Goal: Information Seeking & Learning: Check status

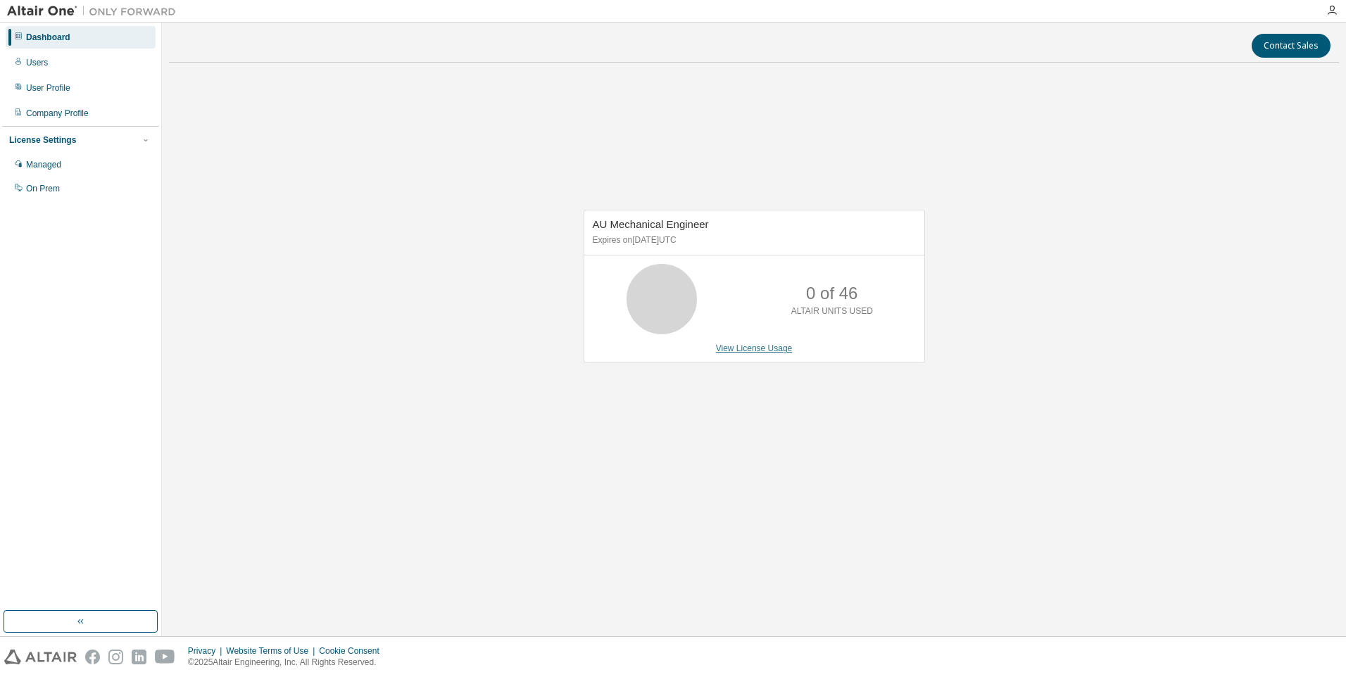
click at [751, 348] on link "View License Usage" at bounding box center [754, 348] width 77 height 10
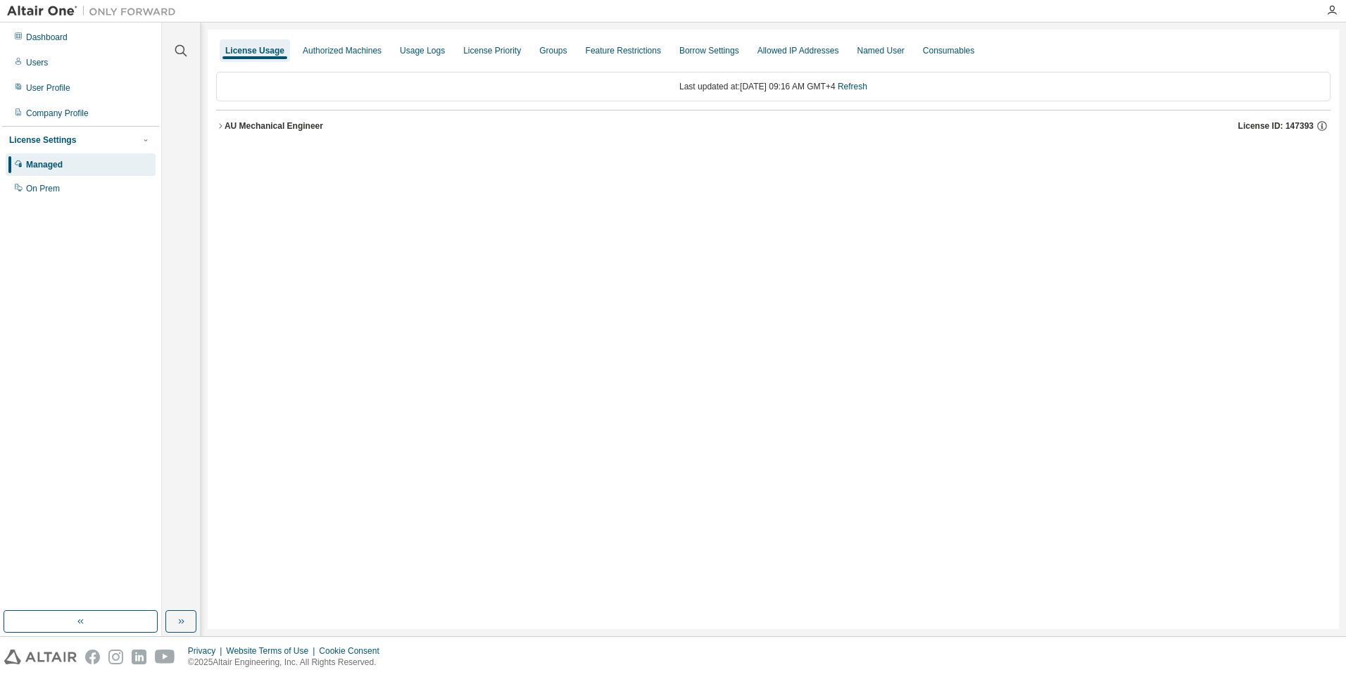
click at [217, 126] on icon "button" at bounding box center [220, 126] width 8 height 8
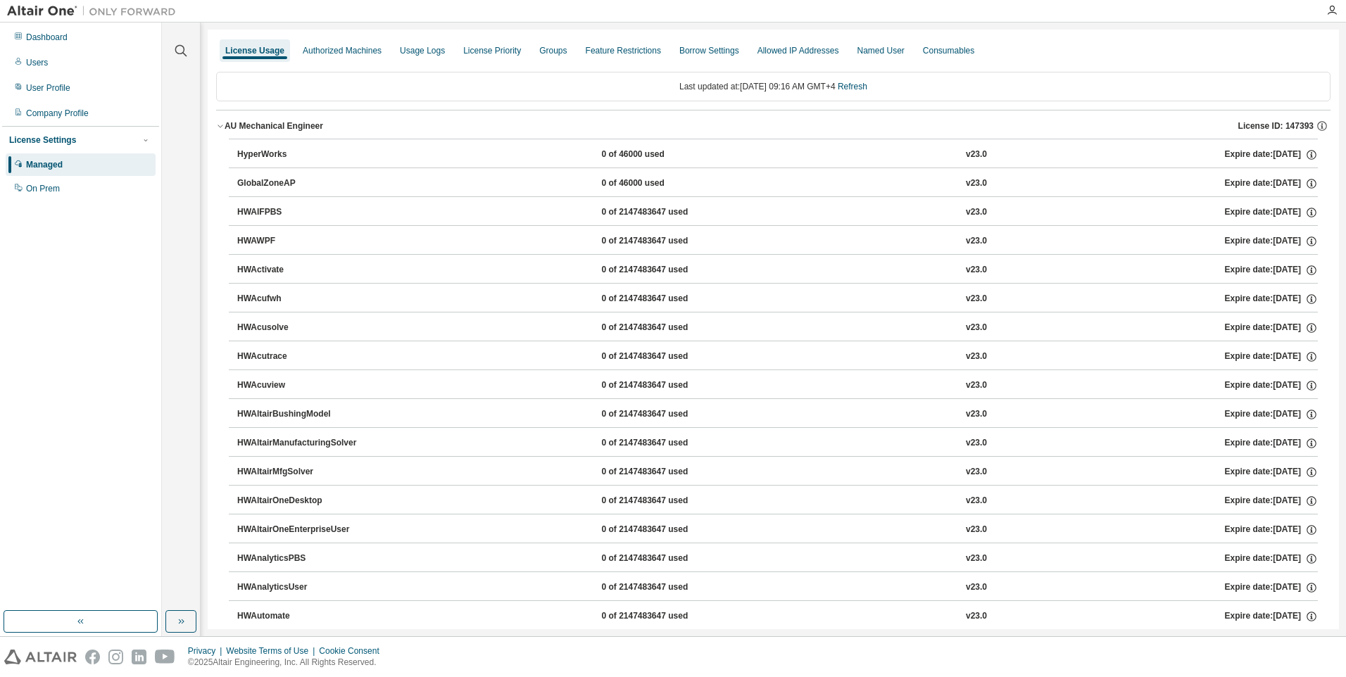
click at [217, 126] on icon "button" at bounding box center [220, 126] width 8 height 8
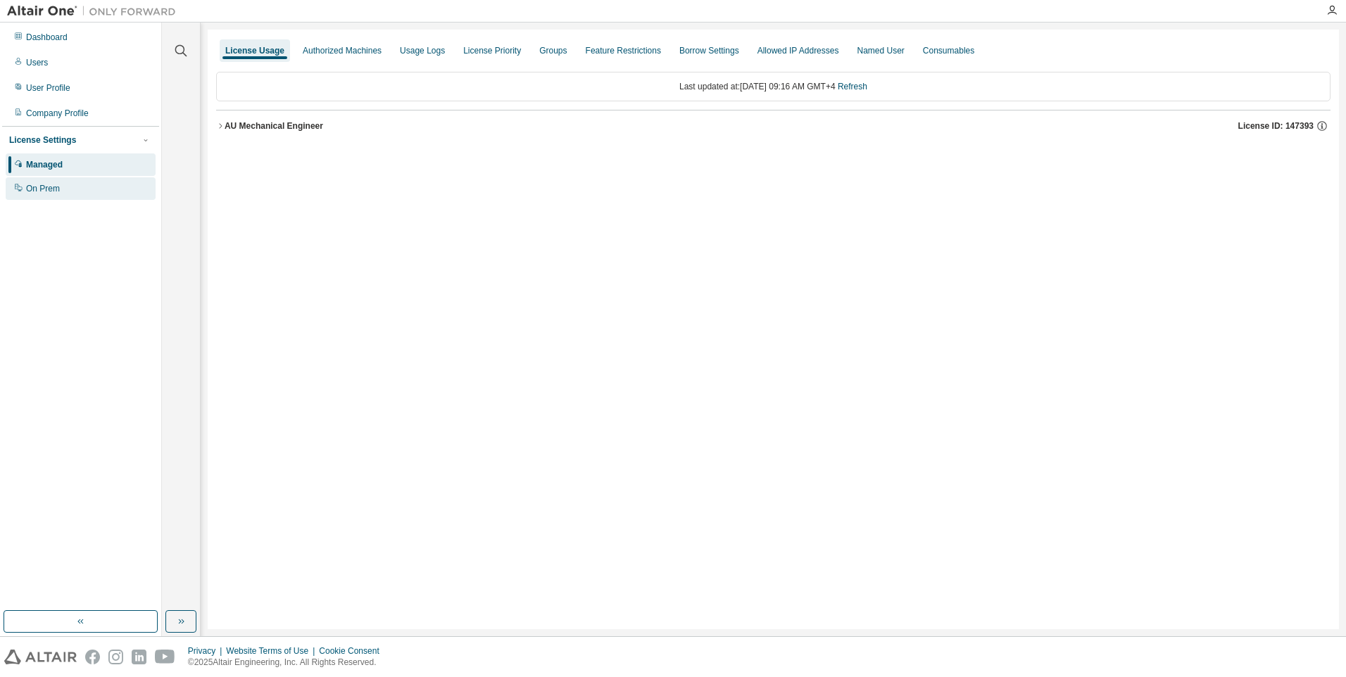
click at [58, 192] on div "On Prem" at bounding box center [43, 188] width 34 height 11
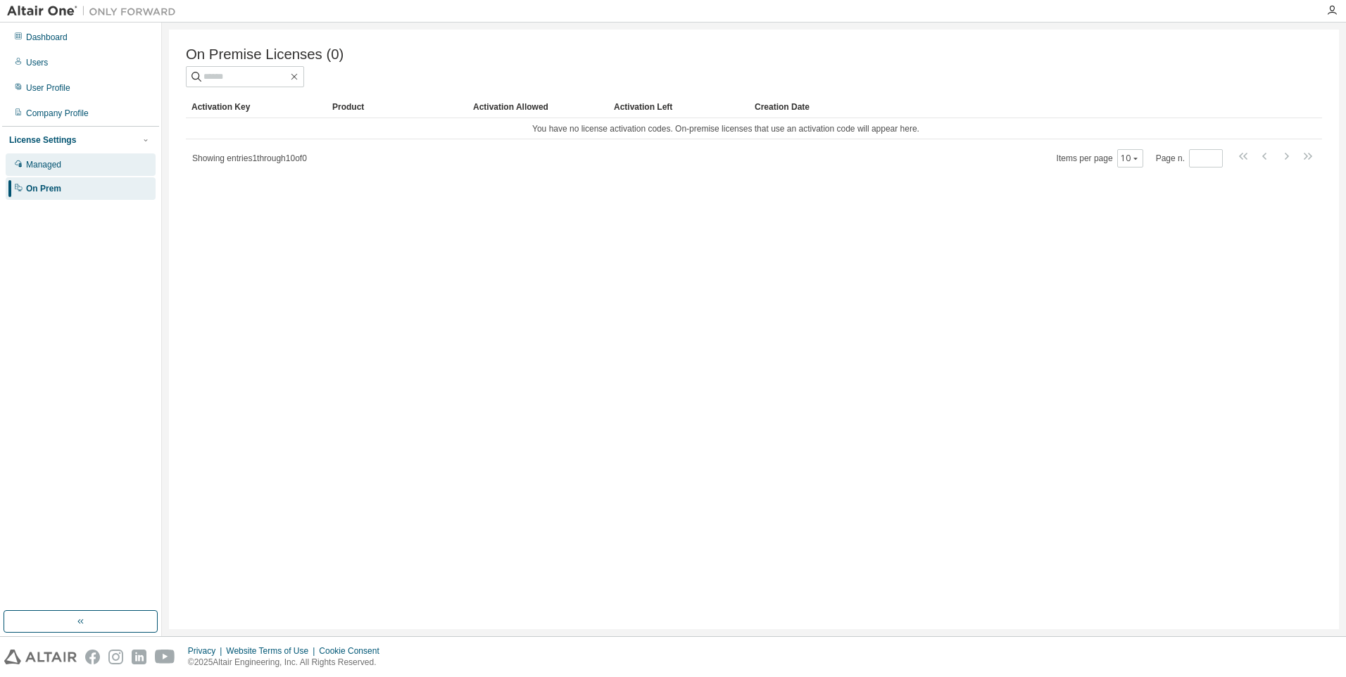
click at [53, 160] on div "Managed" at bounding box center [43, 164] width 35 height 11
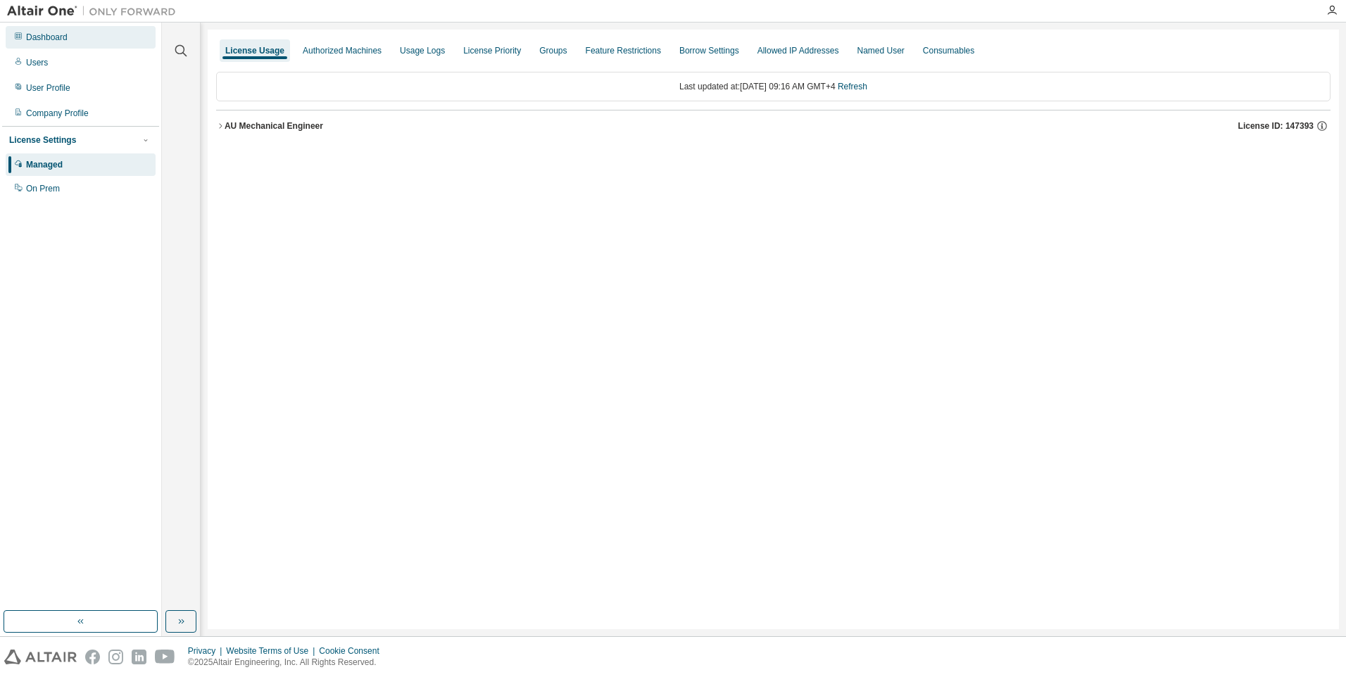
click at [42, 38] on div "Dashboard" at bounding box center [47, 37] width 42 height 11
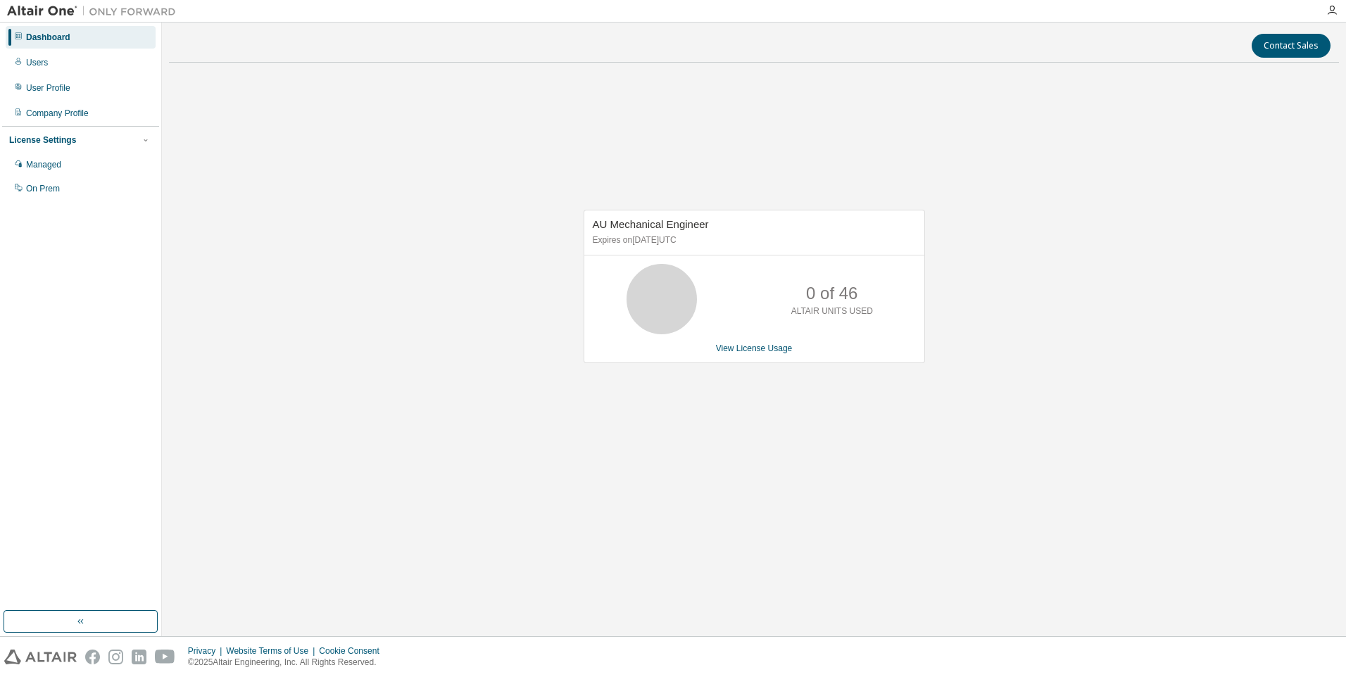
drag, startPoint x: 726, startPoint y: 240, endPoint x: 588, endPoint y: 227, distance: 137.8
click at [588, 227] on div "AU Mechanical Engineer Expires on [DATE] UTC" at bounding box center [754, 232] width 340 height 45
copy div "AU Mechanical Engineer Expires on [DATE] UTC"
click at [1201, 462] on div "AU Mechanical Engineer Expires on [DATE] UTC 0 of 46 ALTAIR UNITS USED View Lic…" at bounding box center [754, 294] width 1170 height 440
